Goal: Navigation & Orientation: Find specific page/section

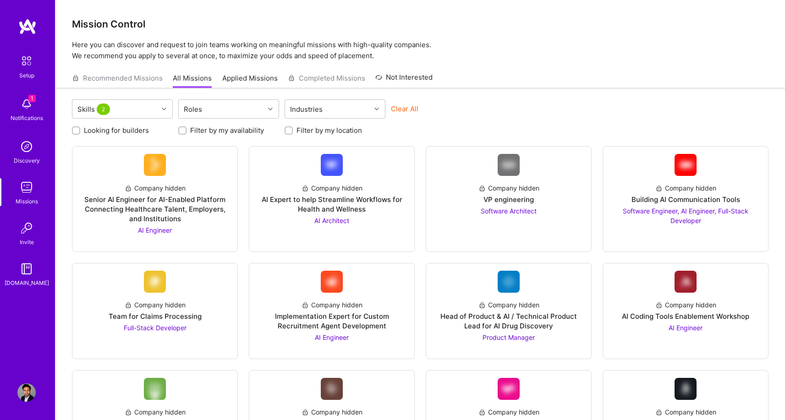
scroll to position [27, 0]
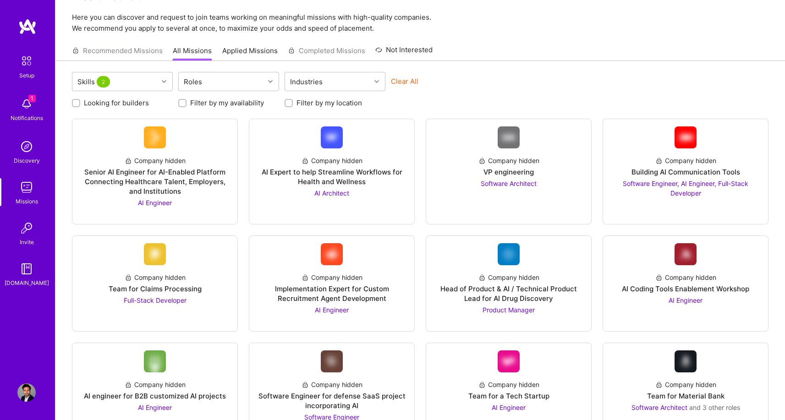
click at [30, 103] on img at bounding box center [26, 104] width 18 height 18
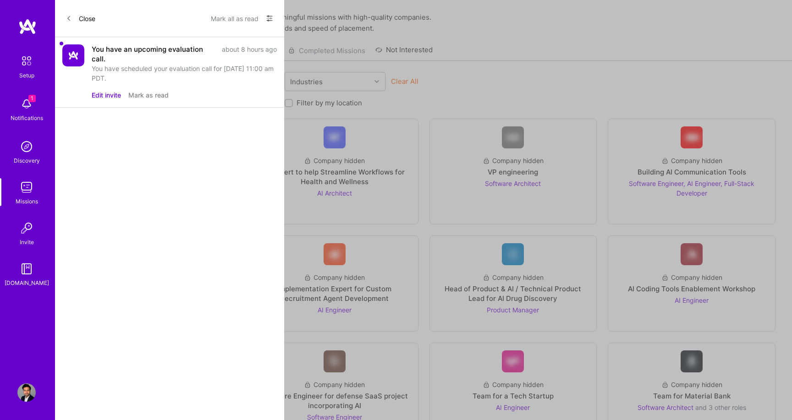
click at [133, 67] on div "You have scheduled your evaluation call for [DATE] 11:00 am PDT." at bounding box center [184, 73] width 185 height 19
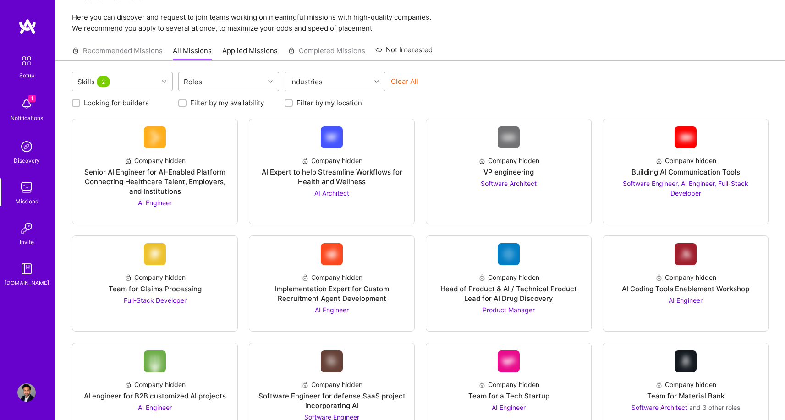
click at [25, 227] on img at bounding box center [26, 228] width 18 height 18
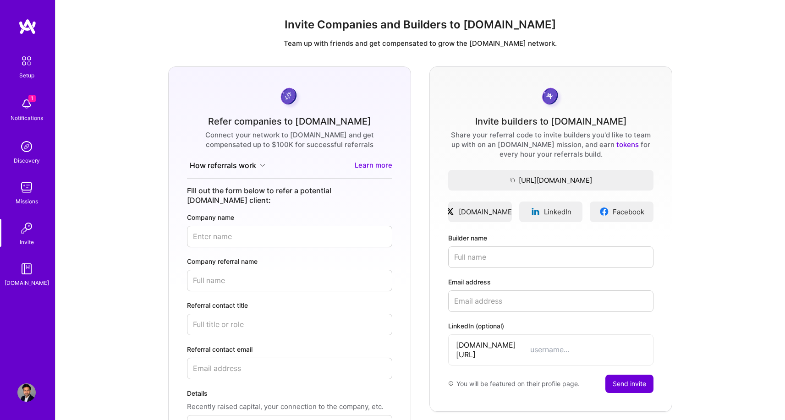
click at [27, 266] on img at bounding box center [26, 269] width 18 height 18
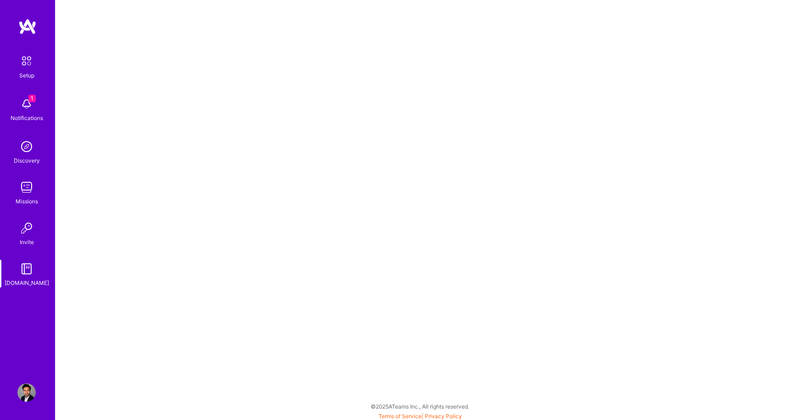
click at [21, 55] on img at bounding box center [26, 60] width 19 height 19
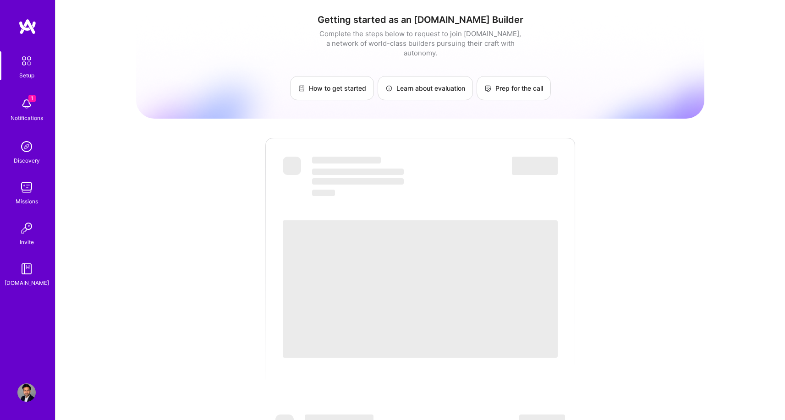
click at [25, 150] on img at bounding box center [26, 146] width 18 height 18
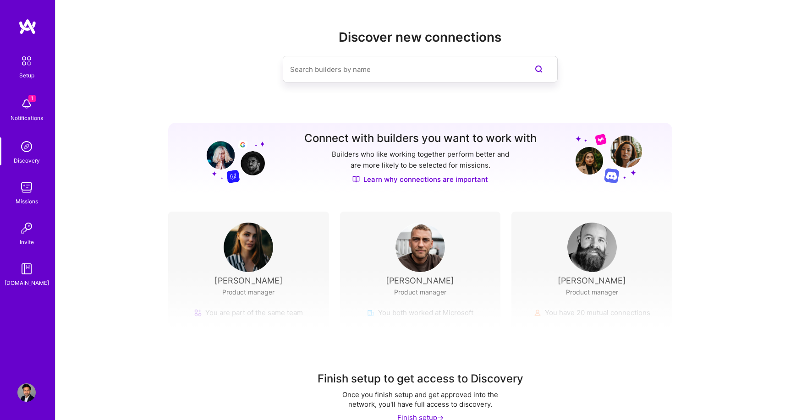
click at [26, 194] on img at bounding box center [26, 187] width 18 height 18
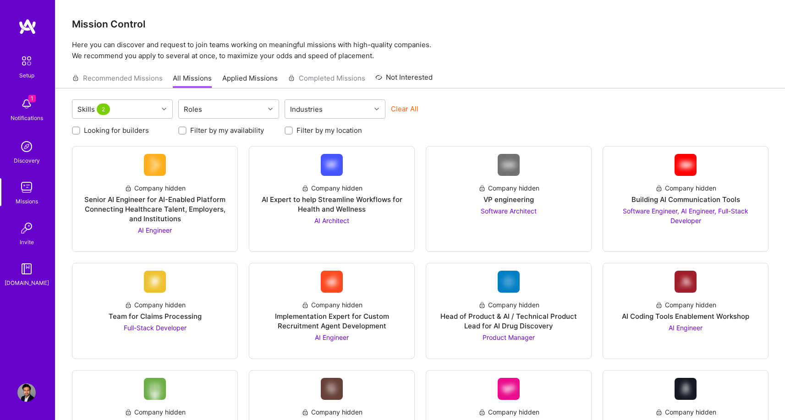
click at [29, 231] on img at bounding box center [26, 228] width 18 height 18
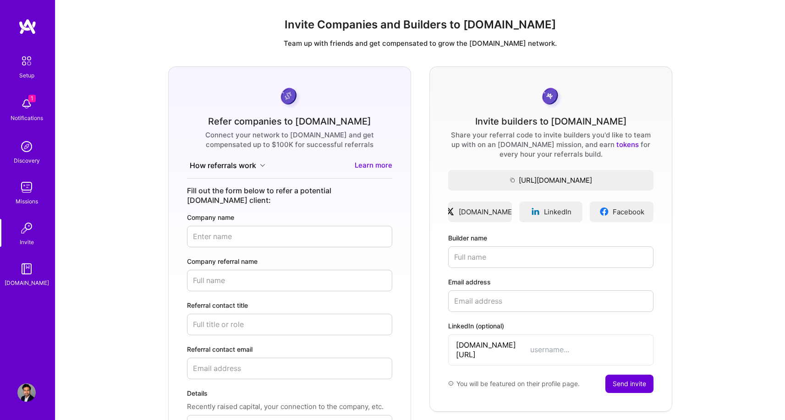
click at [24, 271] on img at bounding box center [26, 269] width 18 height 18
